Goal: Information Seeking & Learning: Learn about a topic

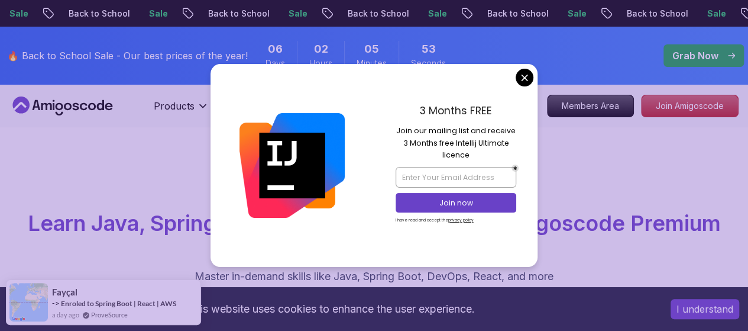
click at [533, 73] on div "3 Months FREE Join our mailing list and receive 3 Months free Intellij Ultimate…" at bounding box center [456, 165] width 164 height 202
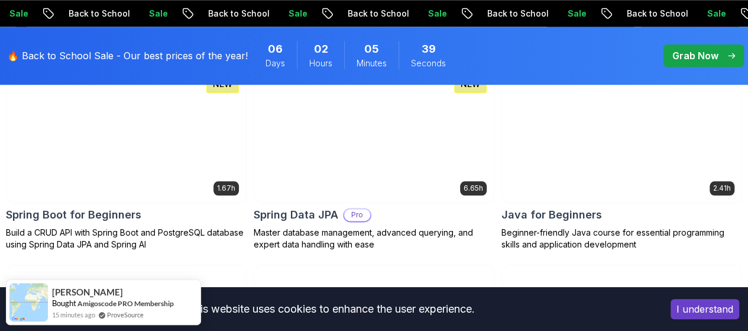
scroll to position [663, 0]
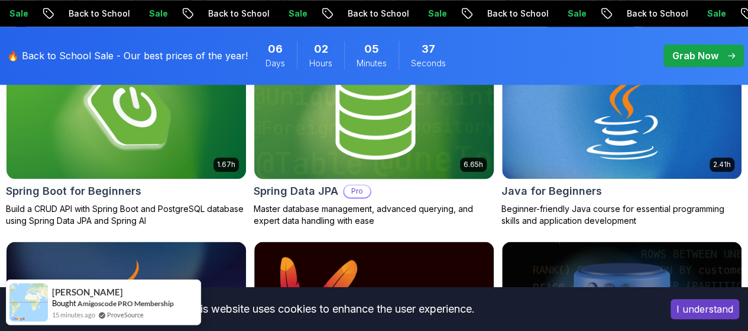
click at [480, 97] on img at bounding box center [373, 111] width 251 height 141
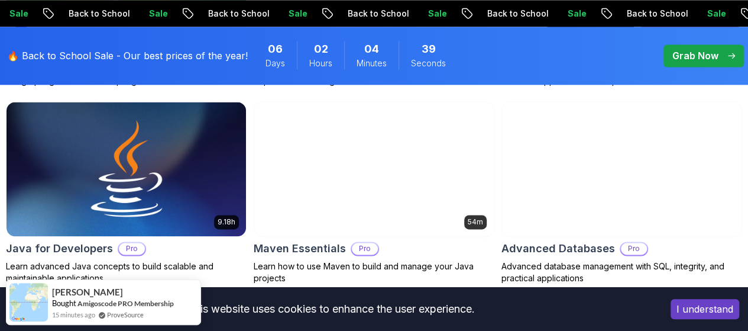
scroll to position [805, 0]
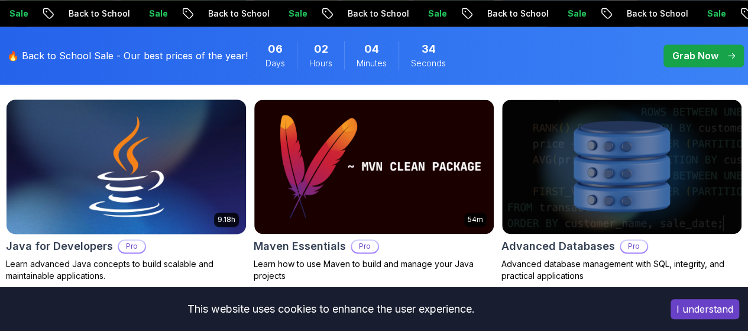
click at [145, 240] on p "Pro" at bounding box center [132, 246] width 26 height 12
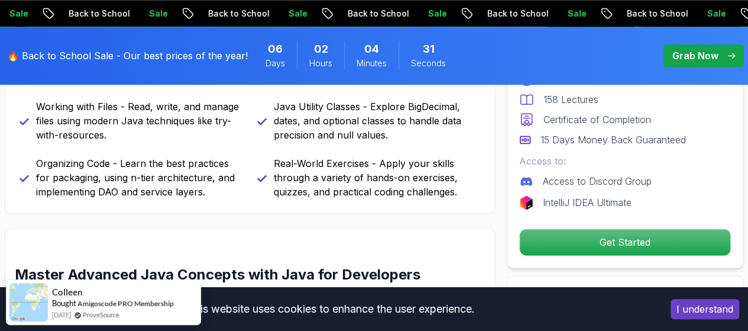
scroll to position [663, 0]
